Goal: Task Accomplishment & Management: Manage account settings

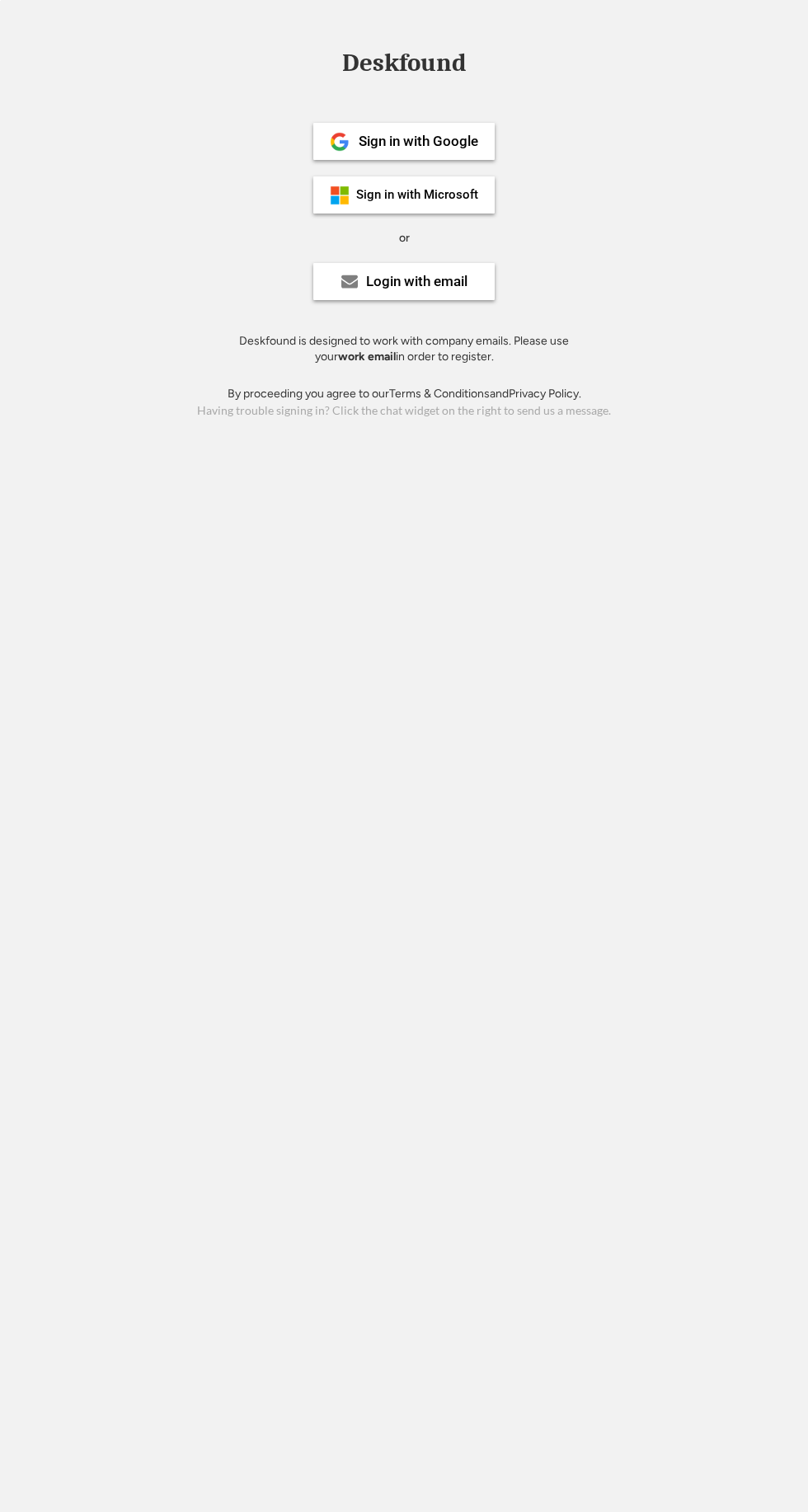
click at [383, 280] on div "Login with email" at bounding box center [417, 281] width 102 height 14
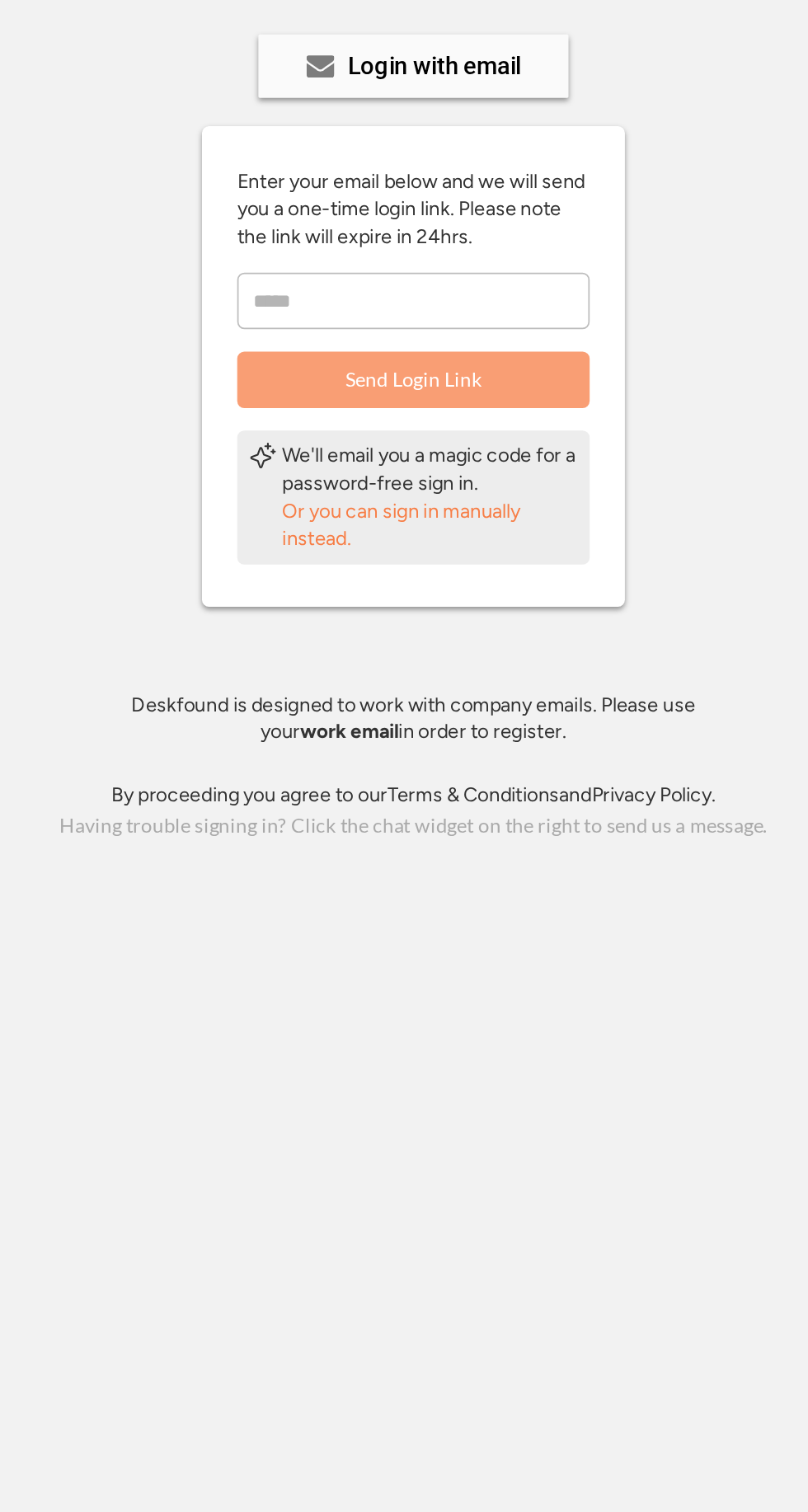
click at [343, 552] on div "Or you can sign in manually instead." at bounding box center [414, 550] width 173 height 32
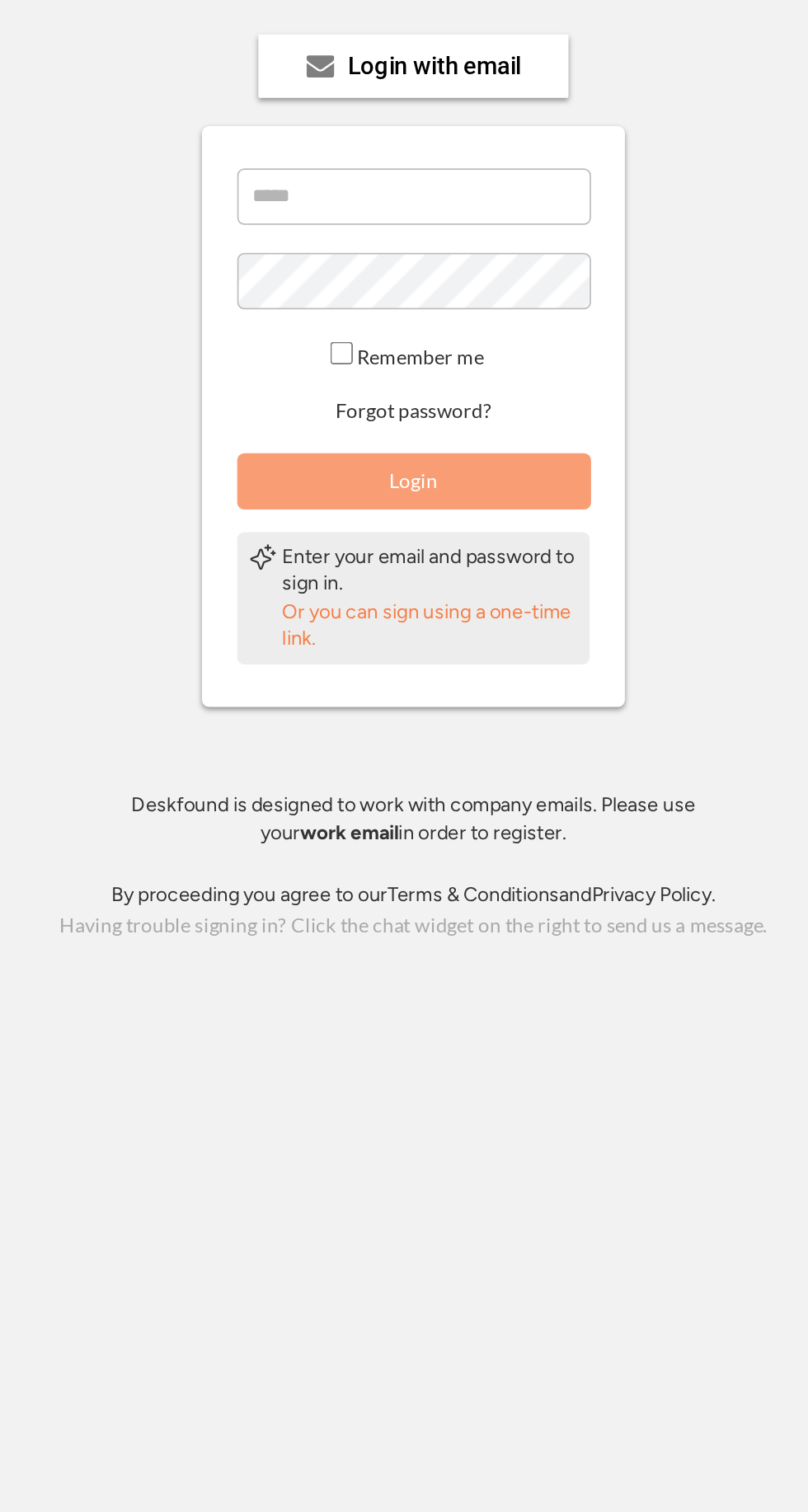
click at [380, 476] on button "Forgot password?" at bounding box center [405, 483] width 97 height 16
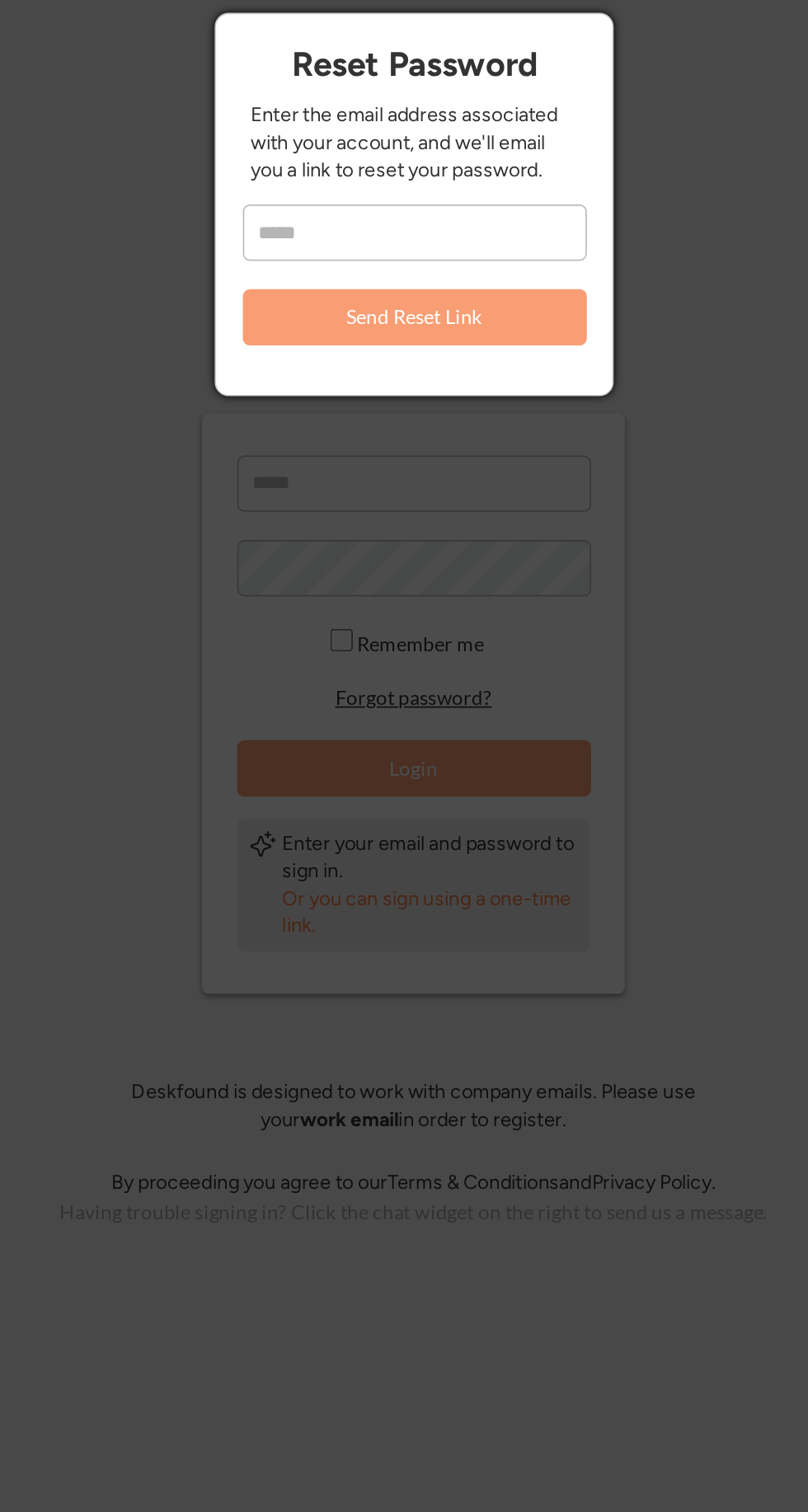
click at [334, 209] on input "email" at bounding box center [405, 211] width 202 height 33
type input "**********"
click at [353, 246] on button "Send Reset Link" at bounding box center [405, 261] width 202 height 33
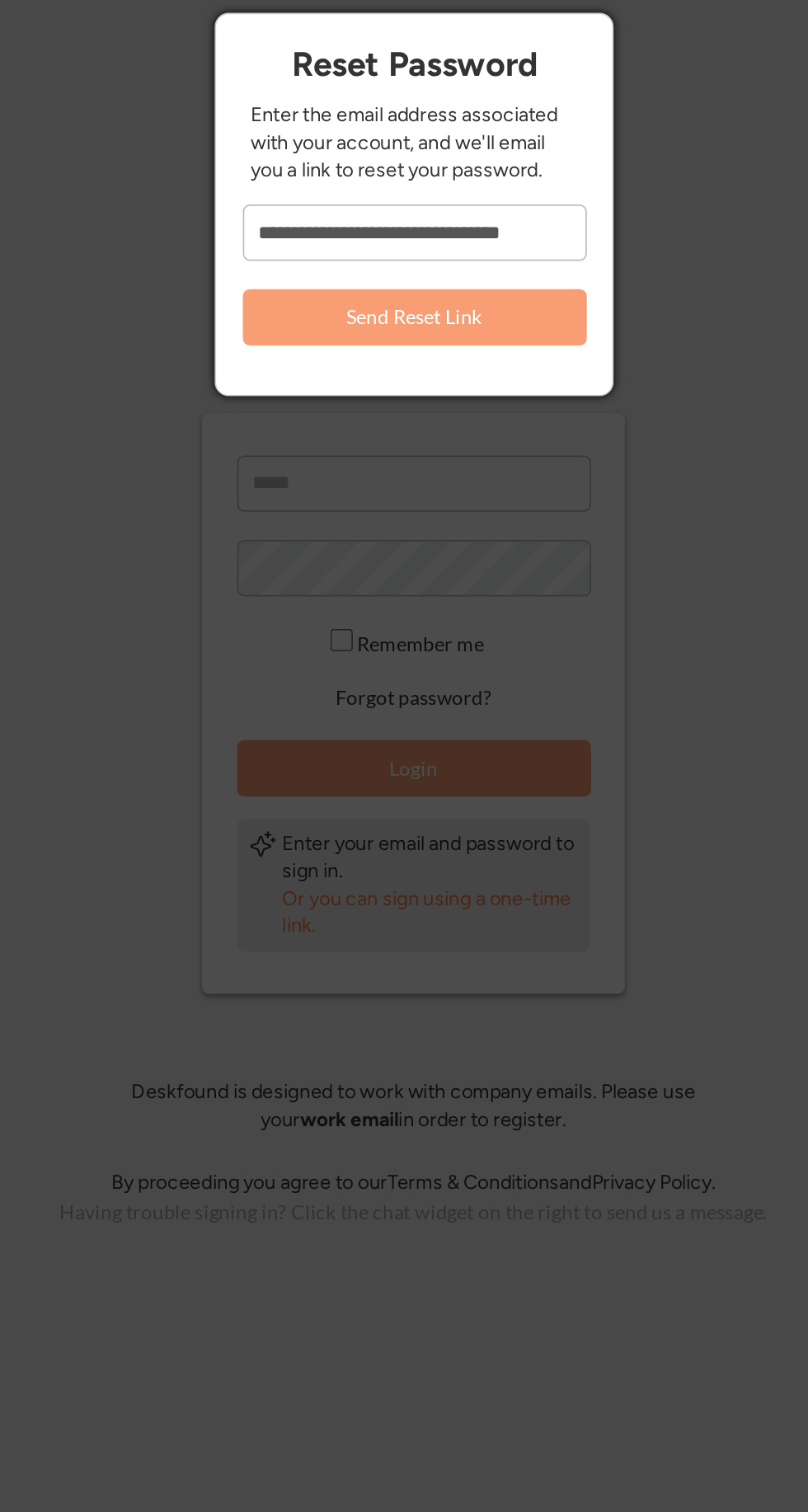
click at [324, 260] on button "Send Reset Link" at bounding box center [405, 261] width 202 height 33
